Goal: Task Accomplishment & Management: Use online tool/utility

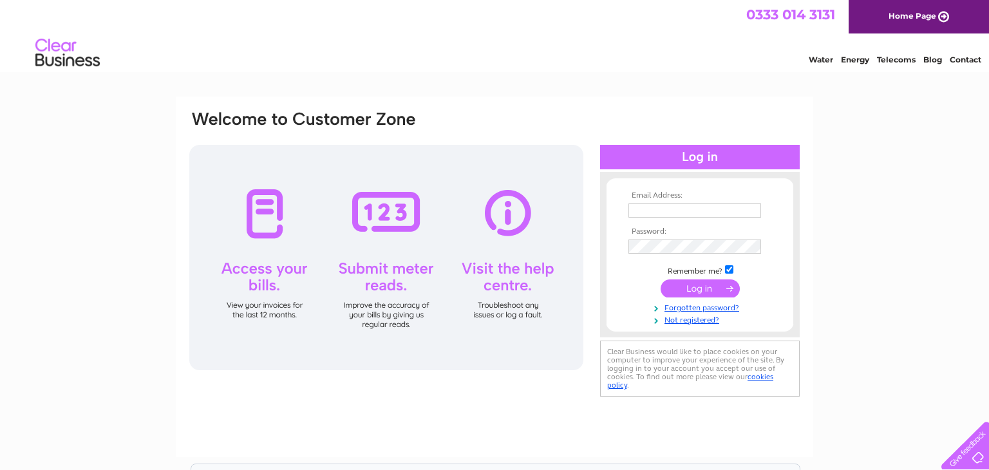
type input "[EMAIL_ADDRESS][DOMAIN_NAME]"
click at [702, 289] on input "submit" at bounding box center [699, 288] width 79 height 18
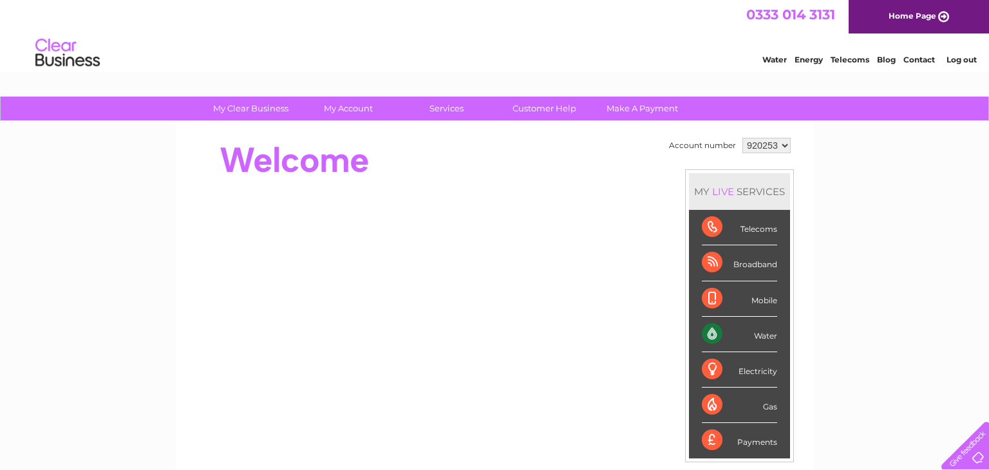
click at [765, 335] on div "Water" at bounding box center [739, 334] width 75 height 35
click at [706, 333] on div "Water" at bounding box center [739, 334] width 75 height 35
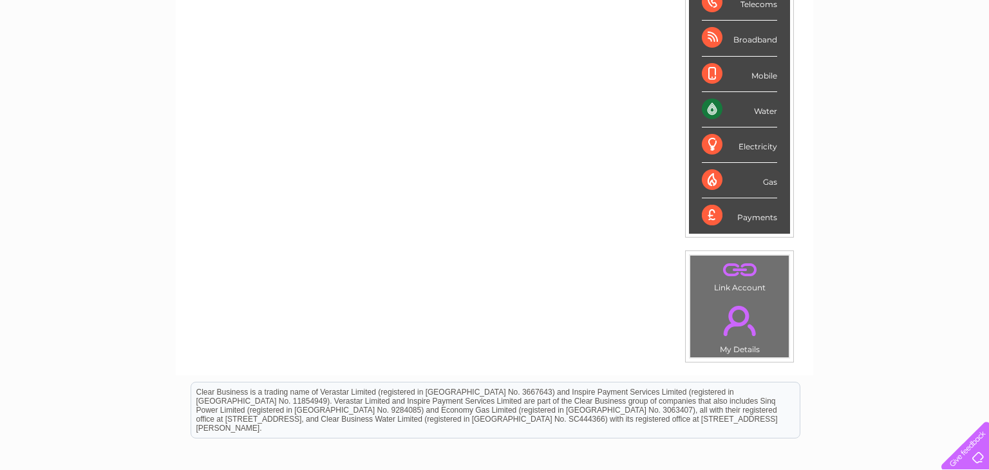
scroll to position [167, 0]
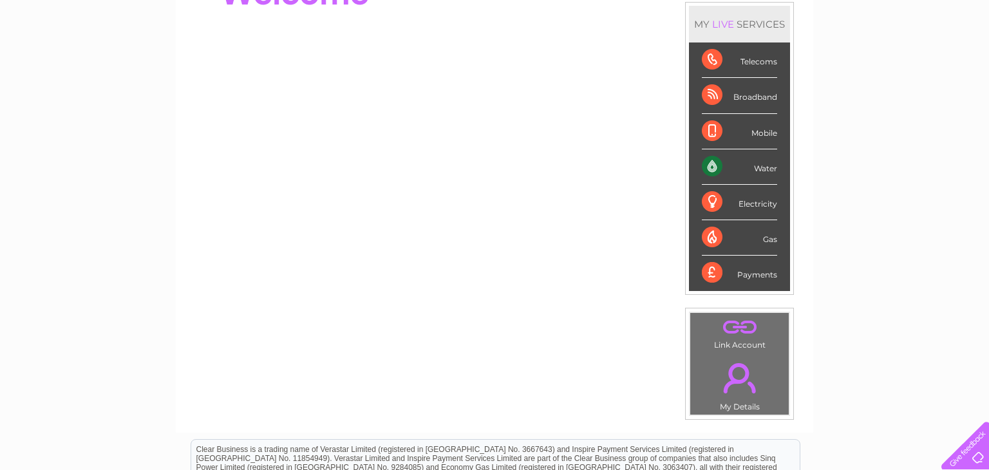
click at [713, 165] on div "Water" at bounding box center [739, 166] width 75 height 35
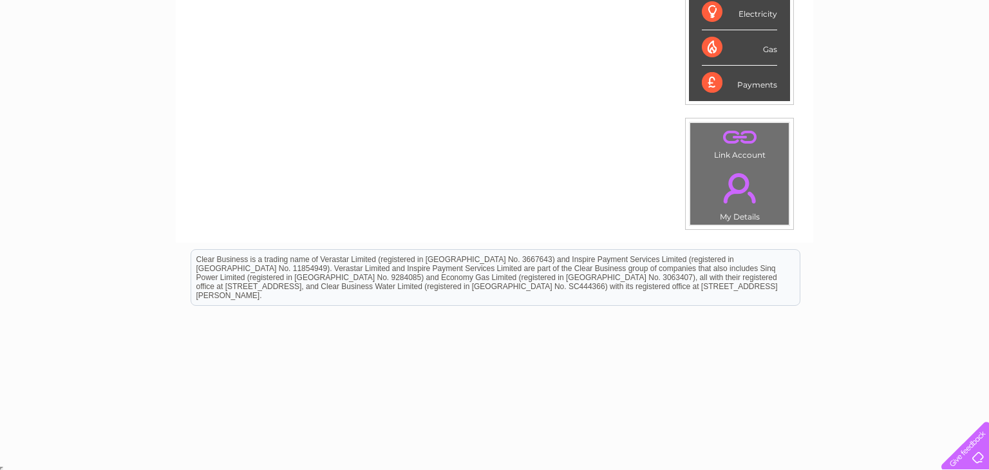
scroll to position [0, 0]
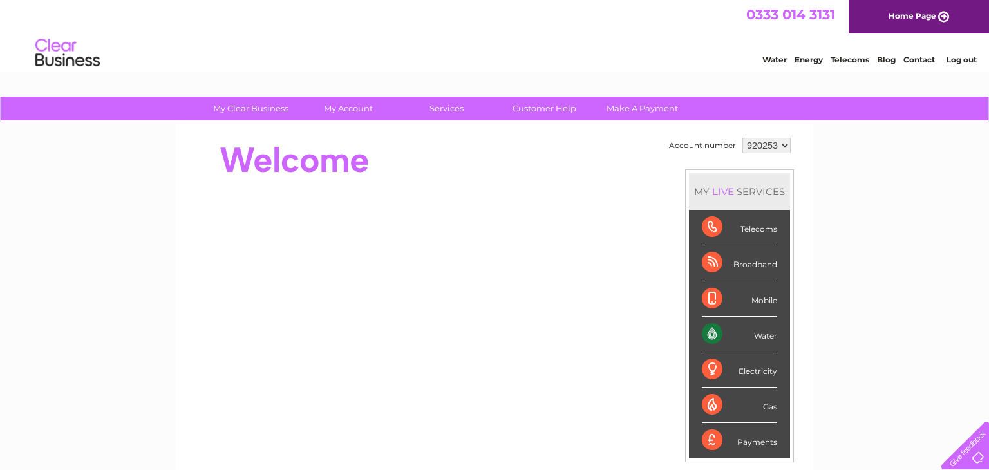
click at [776, 60] on link "Water" at bounding box center [774, 60] width 24 height 10
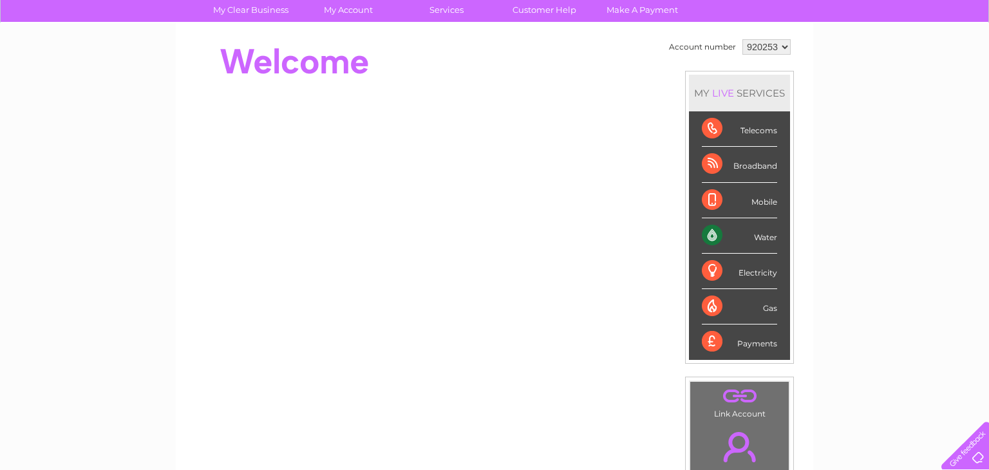
scroll to position [85, 0]
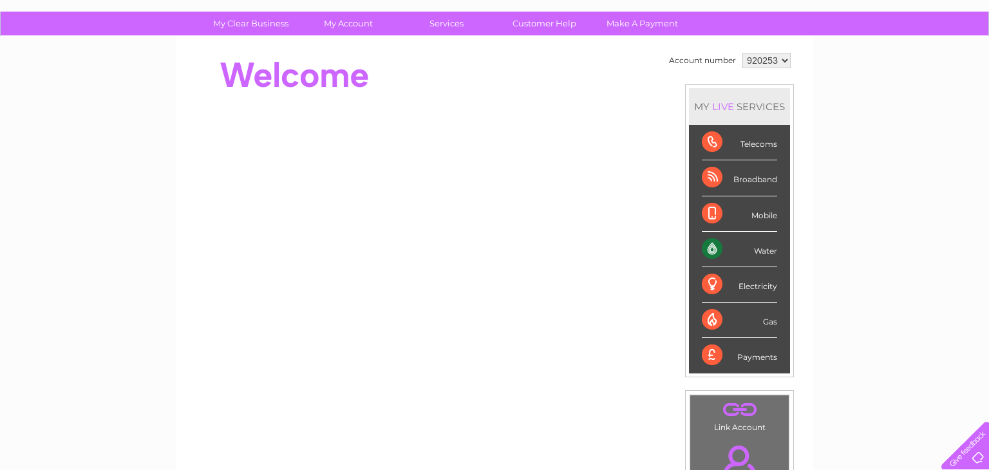
click at [705, 251] on div "Water" at bounding box center [739, 249] width 75 height 35
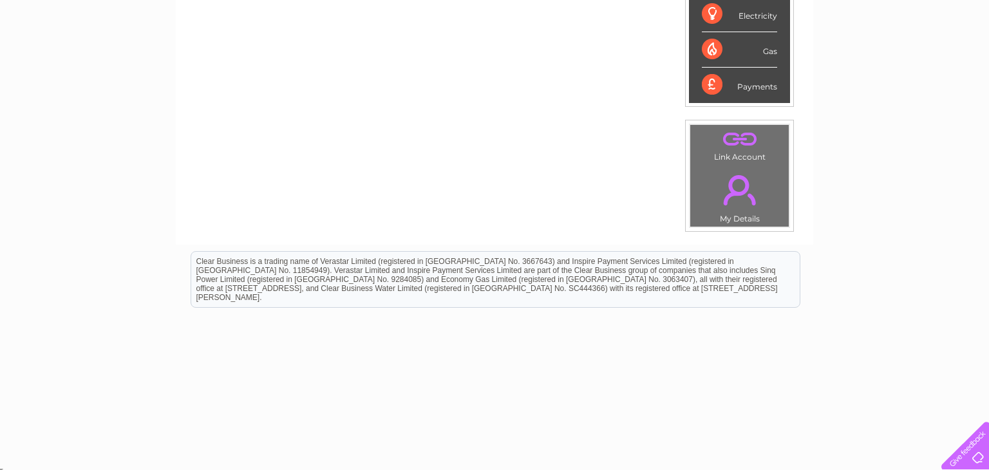
scroll to position [357, 0]
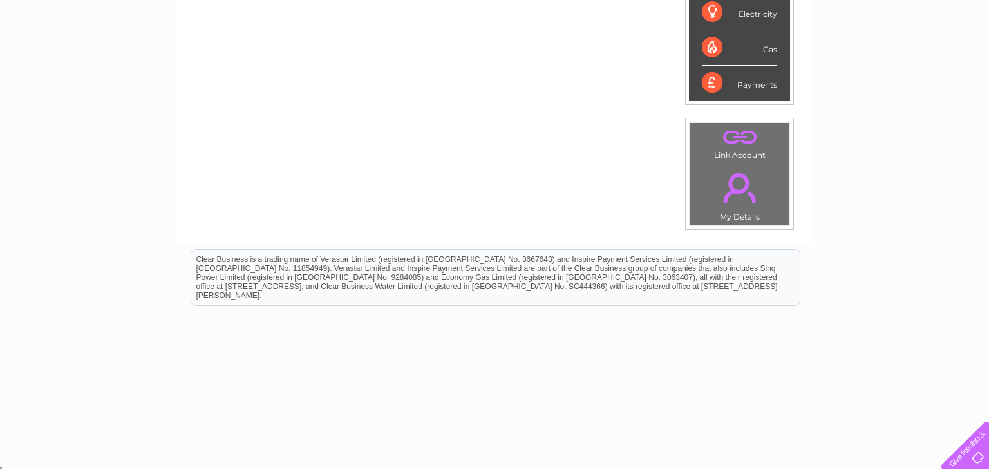
click at [737, 180] on link "." at bounding box center [739, 187] width 92 height 45
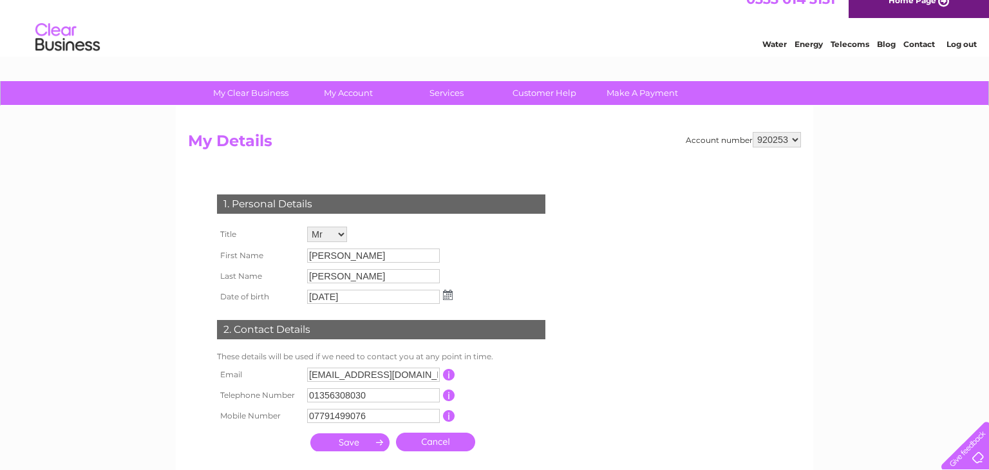
scroll to position [10, 0]
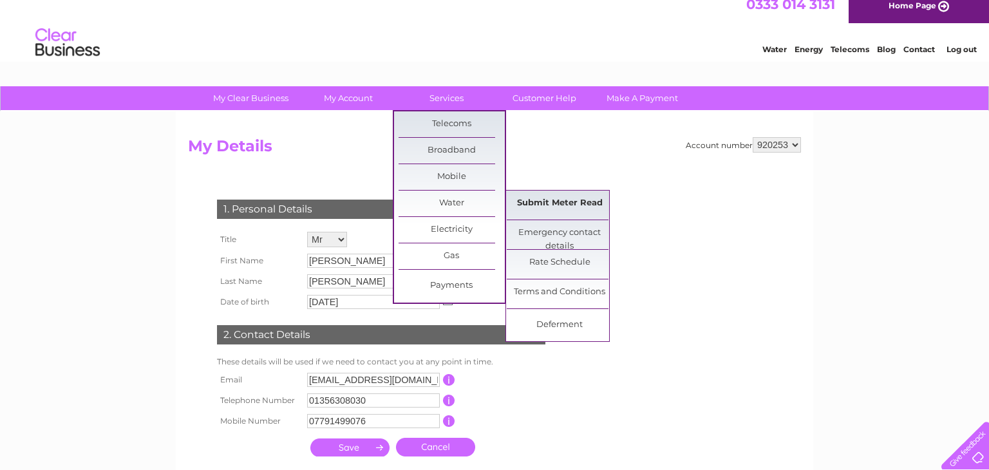
click at [531, 203] on link "Submit Meter Read" at bounding box center [560, 204] width 106 height 26
